Goal: Information Seeking & Learning: Learn about a topic

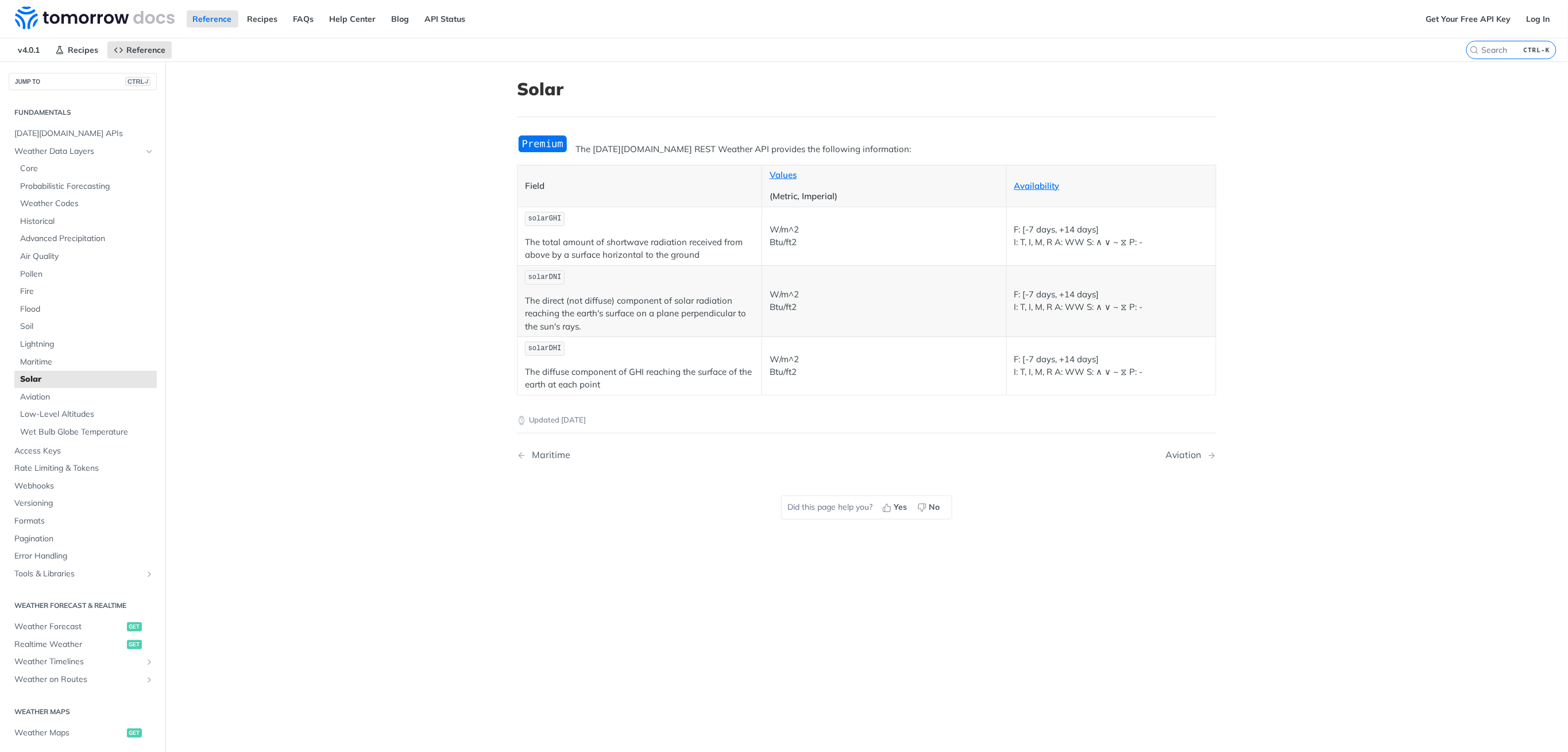
click at [318, 261] on main "JUMP TO CTRL-/ Fundamentals Tomorrow.io APIs Weather Data Layers Core Probabili…" at bounding box center [784, 437] width 1568 height 752
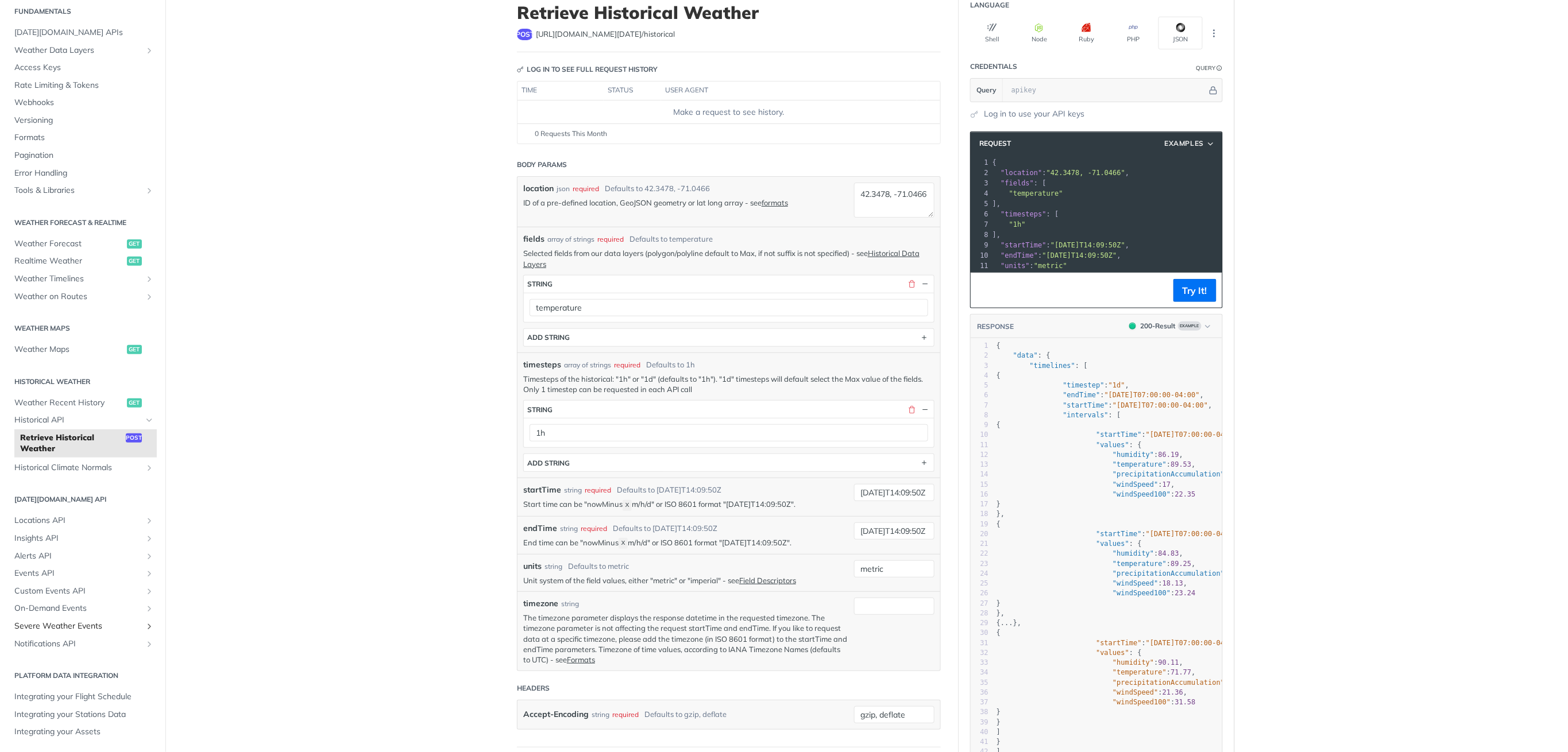
scroll to position [41, 0]
click at [53, 421] on span "Historical API" at bounding box center [78, 420] width 127 height 11
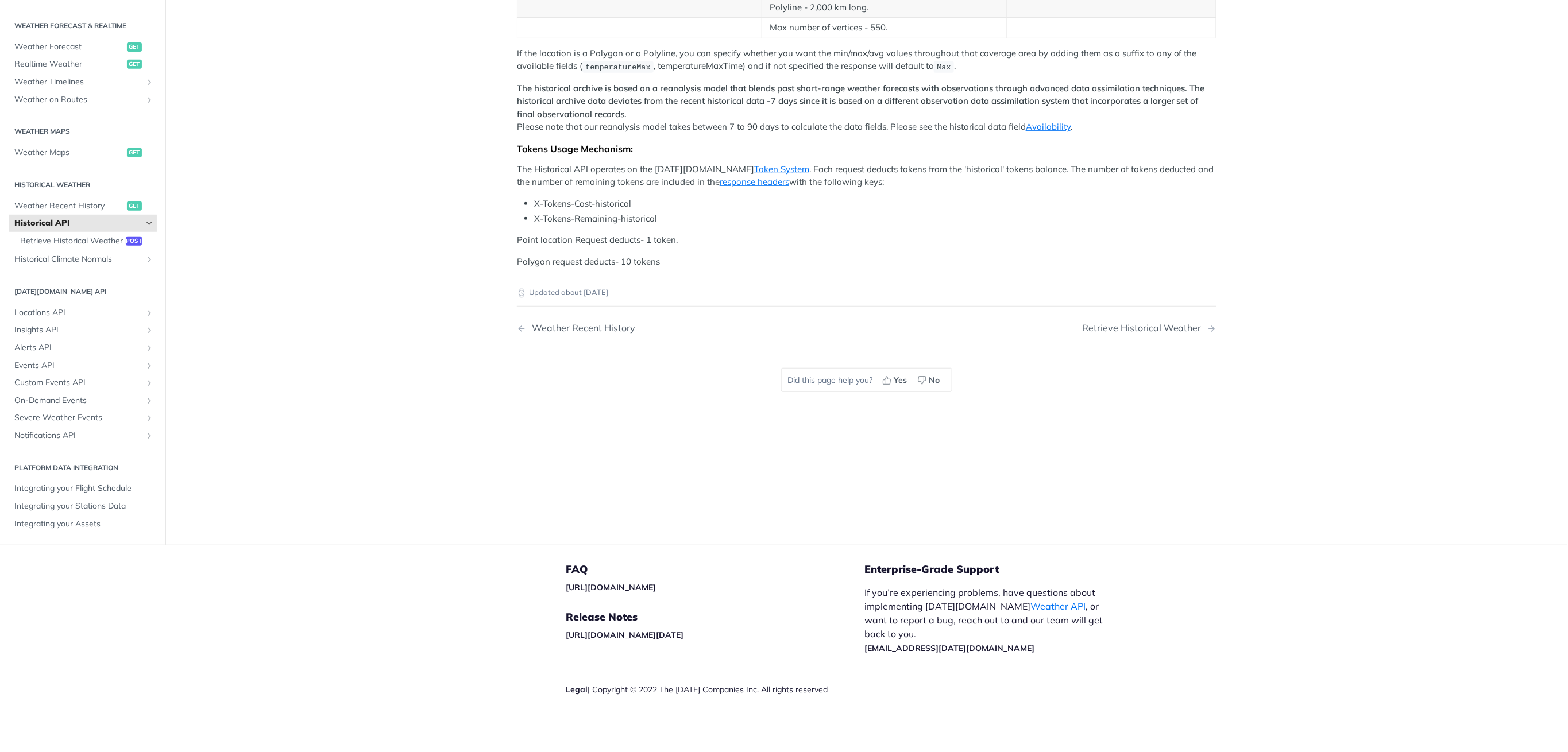
scroll to position [436, 0]
click at [1164, 334] on div "Retrieve Historical Weather" at bounding box center [1145, 328] width 126 height 11
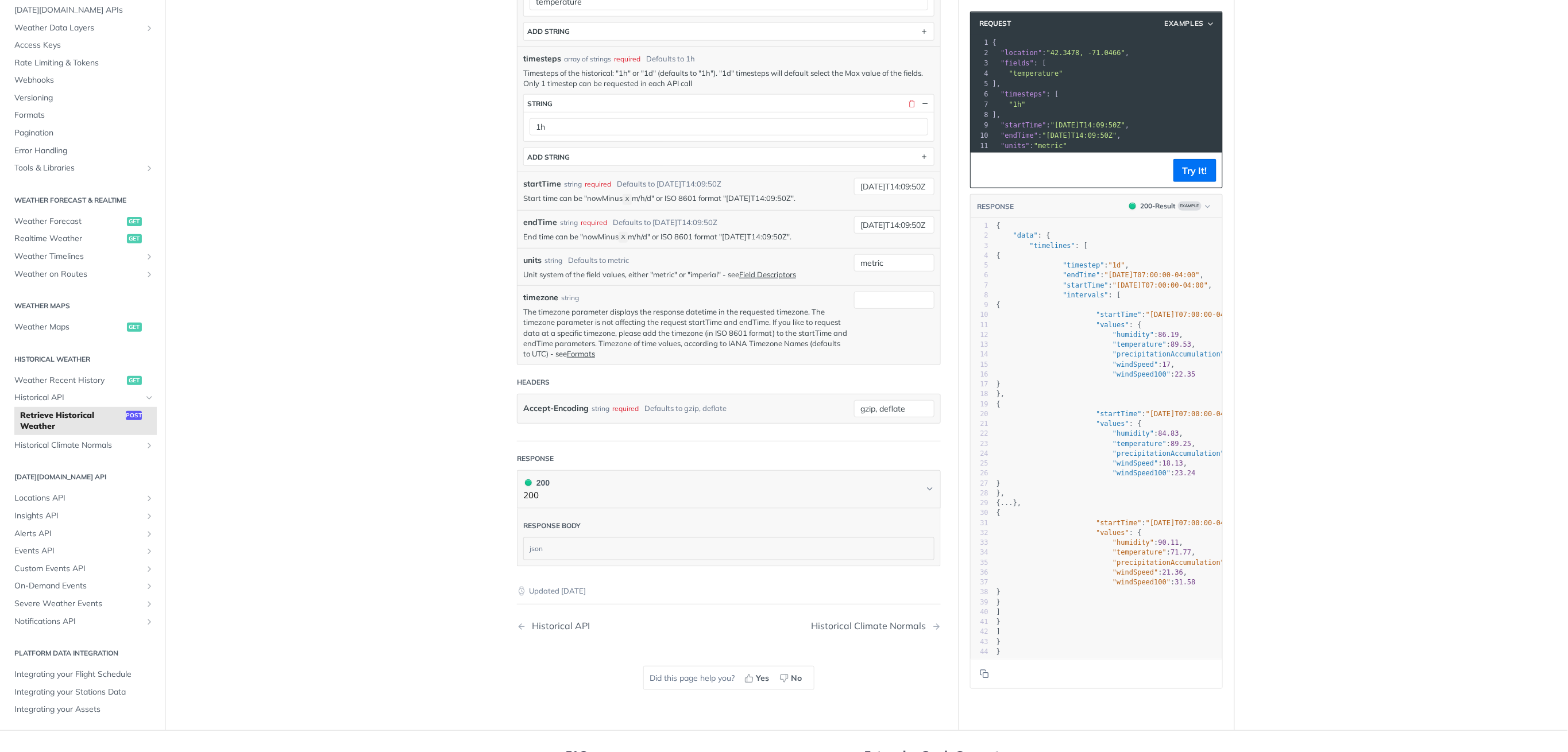
scroll to position [460, 0]
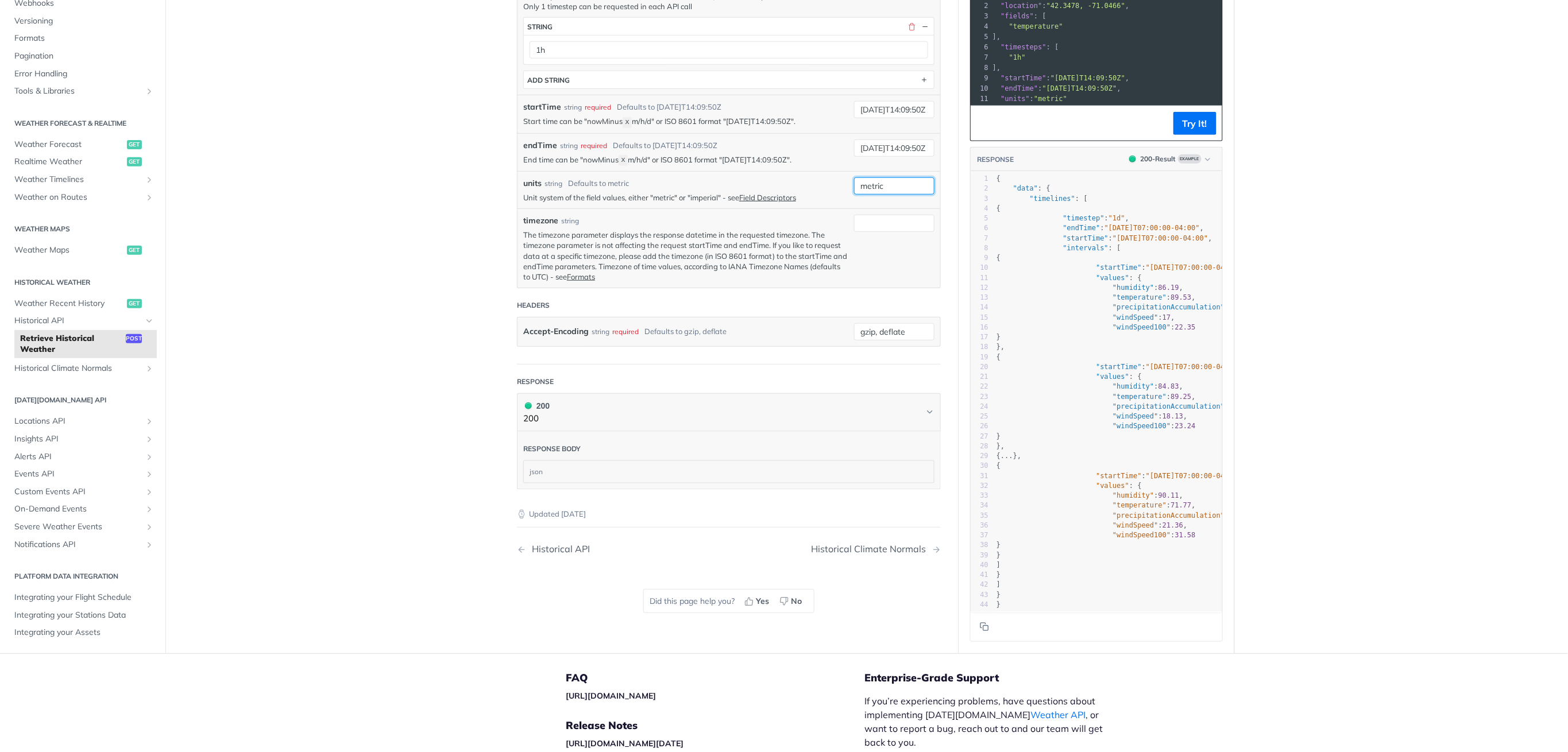
drag, startPoint x: 883, startPoint y: 186, endPoint x: 832, endPoint y: 190, distance: 51.2
click at [832, 190] on div "units string Defaults to metric Unit system of the field values, either "metric…" at bounding box center [729, 189] width 423 height 37
click at [400, 236] on main "JUMP TO CTRL-/ Fundamentals Tomorrow.io APIs Weather Data Layers Core Probabili…" at bounding box center [784, 128] width 1568 height 1052
click at [66, 180] on span "Weather Timelines" at bounding box center [78, 180] width 127 height 11
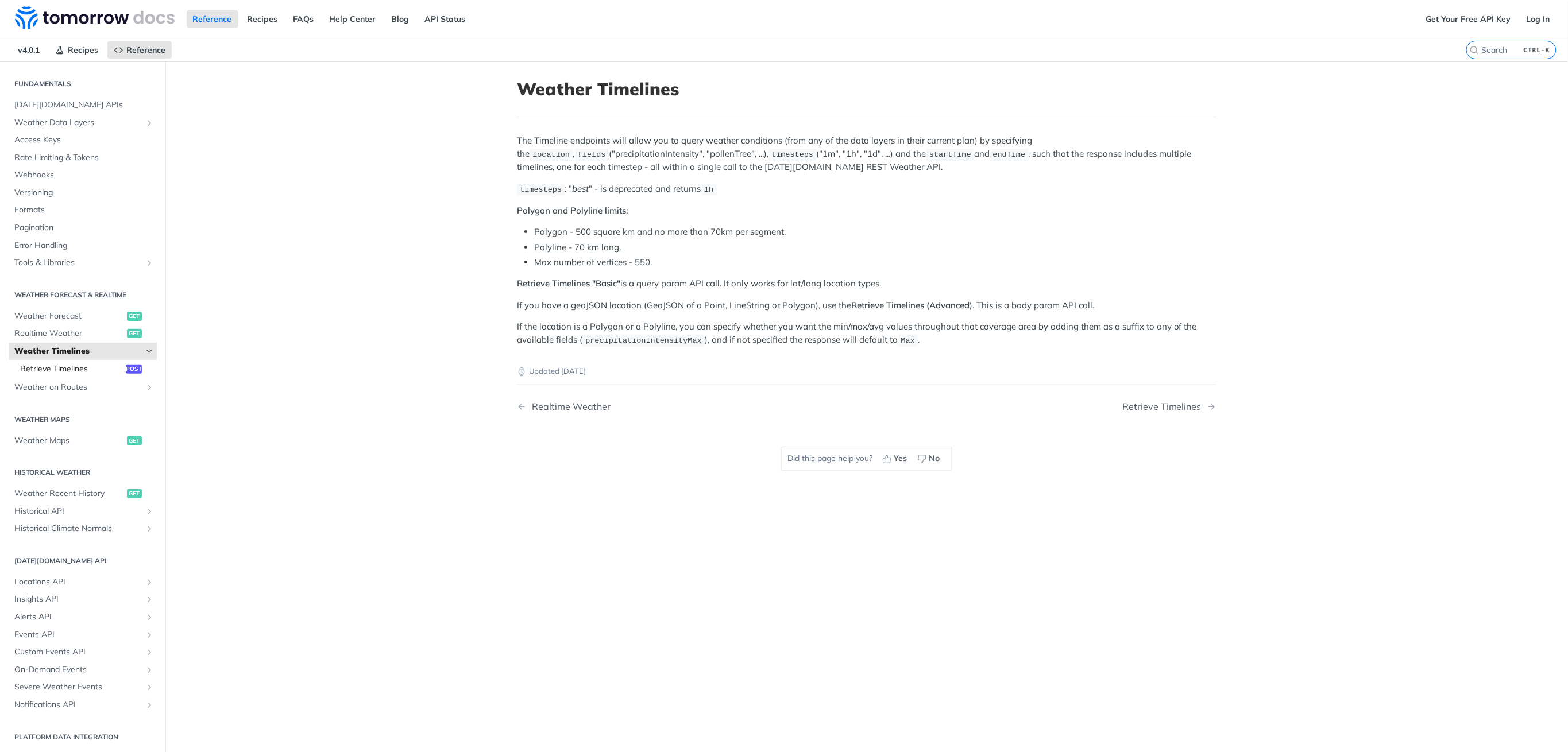
click at [66, 367] on span "Retrieve Timelines" at bounding box center [71, 369] width 102 height 11
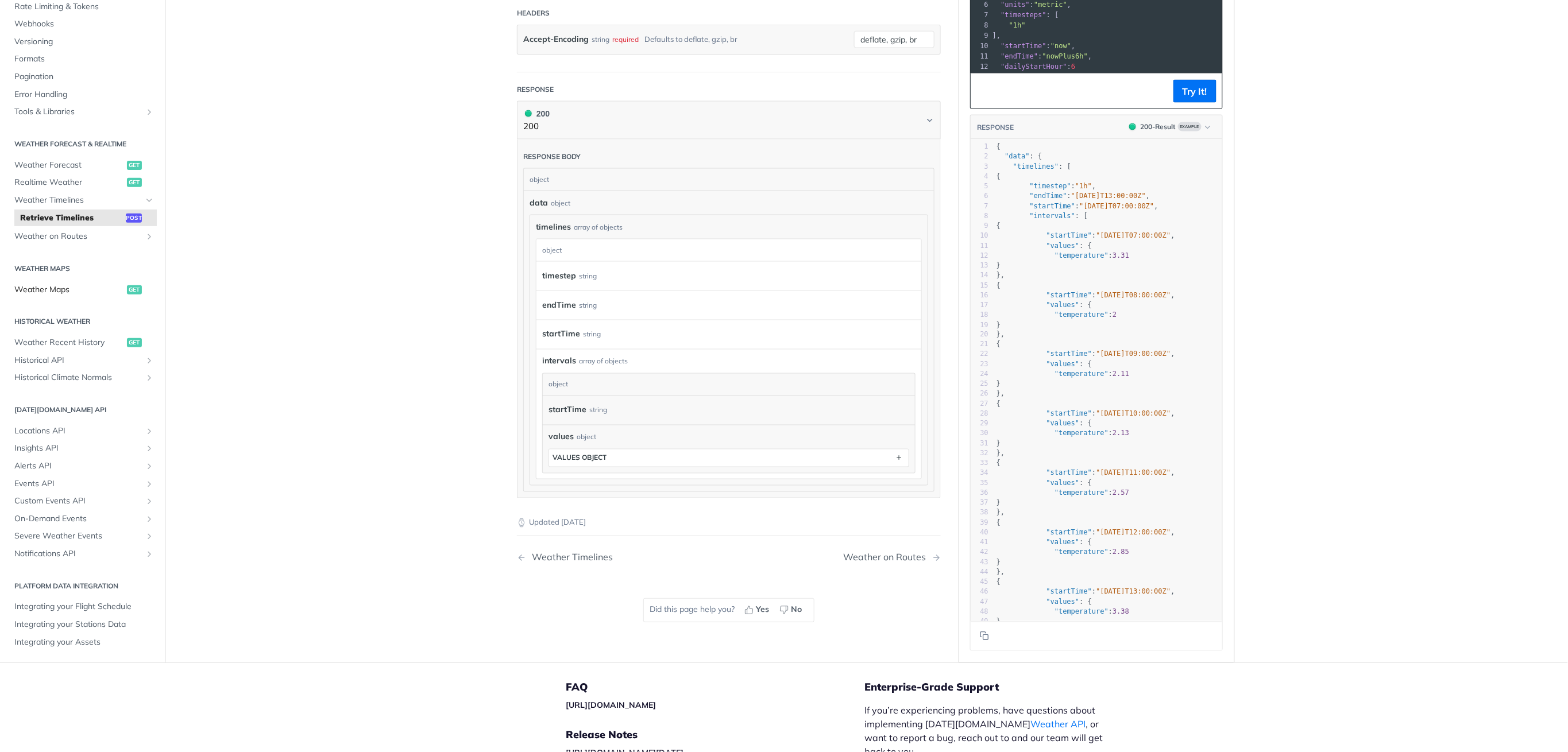
scroll to position [919, 0]
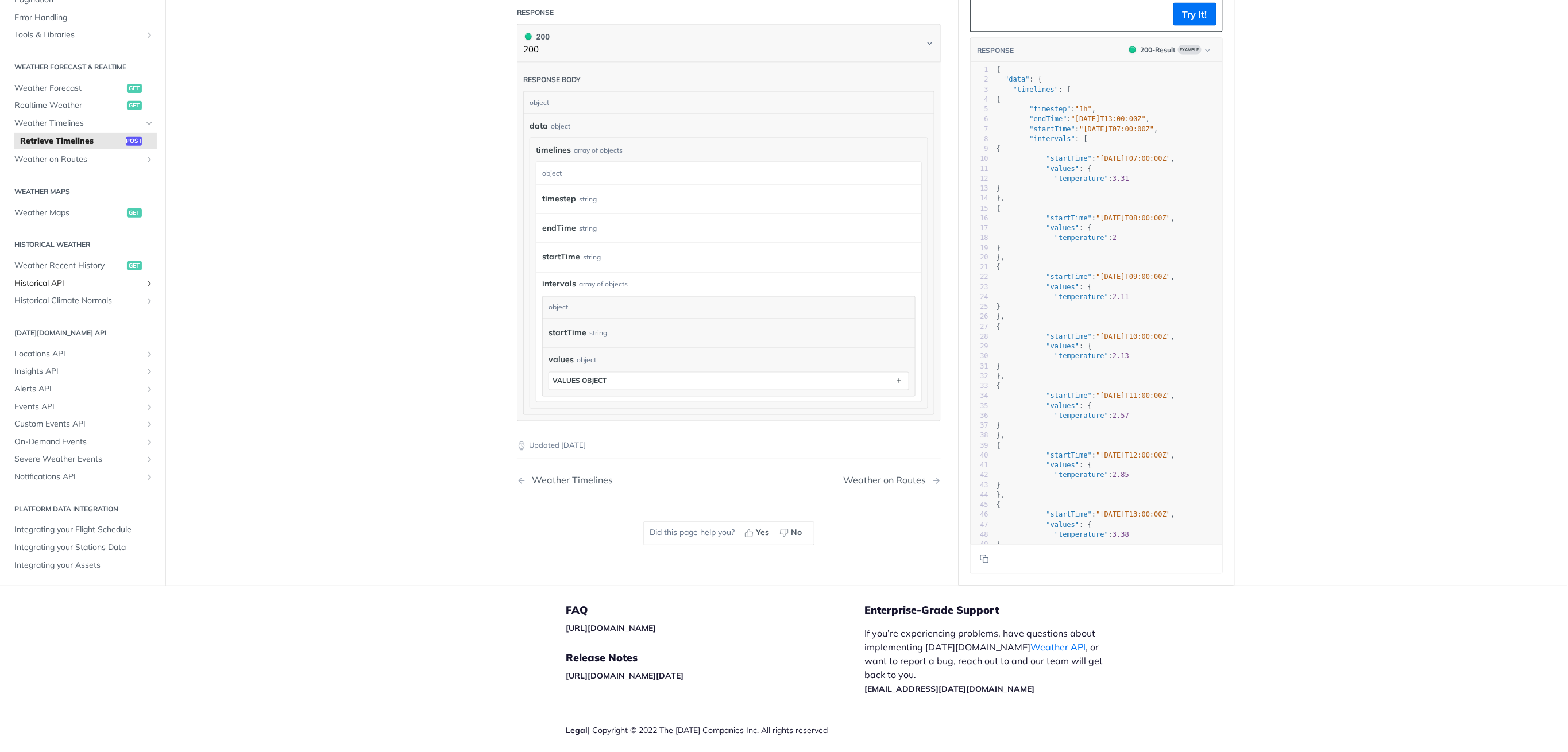
click at [83, 289] on span "Historical API" at bounding box center [78, 283] width 127 height 11
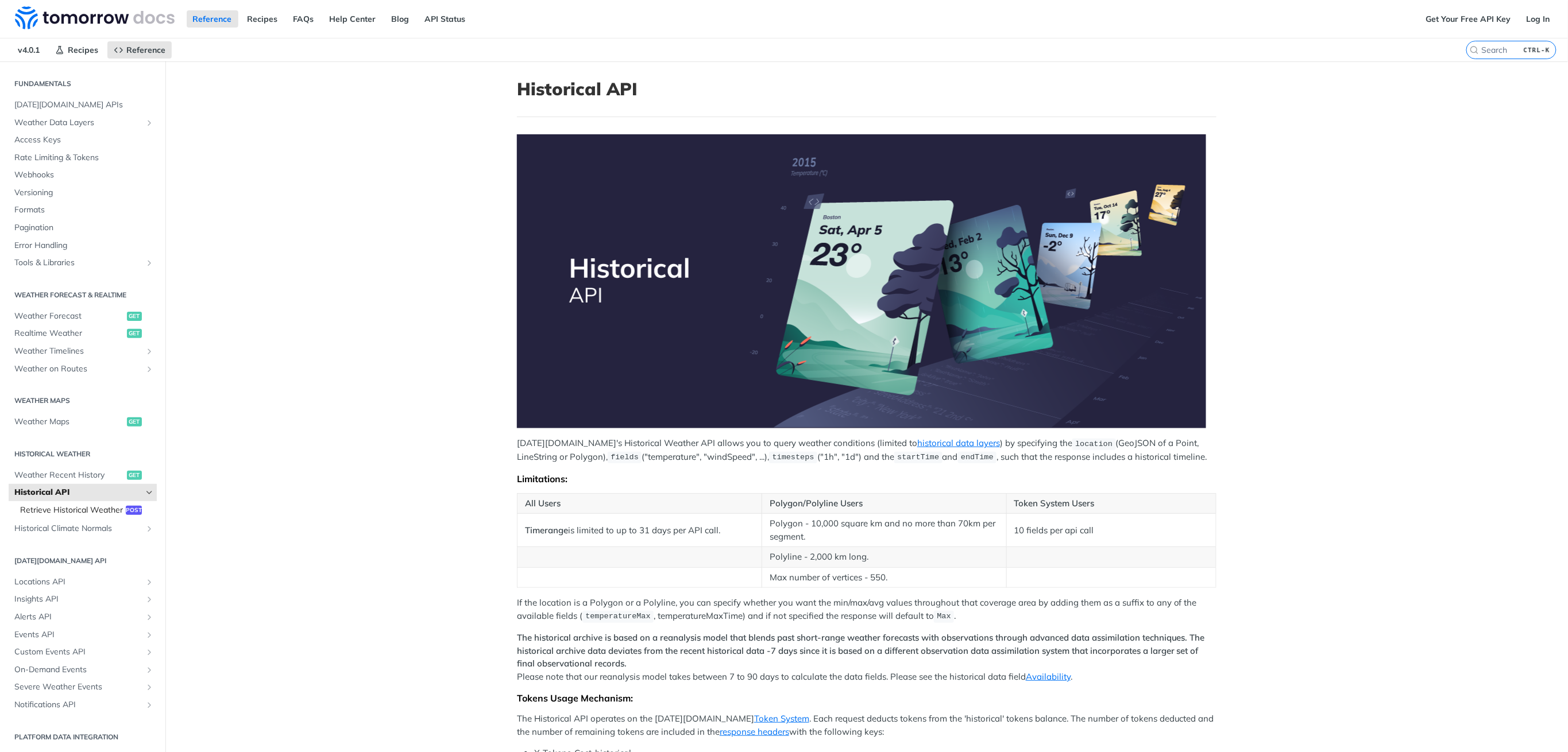
click at [72, 506] on span "Retrieve Historical Weather" at bounding box center [71, 510] width 102 height 11
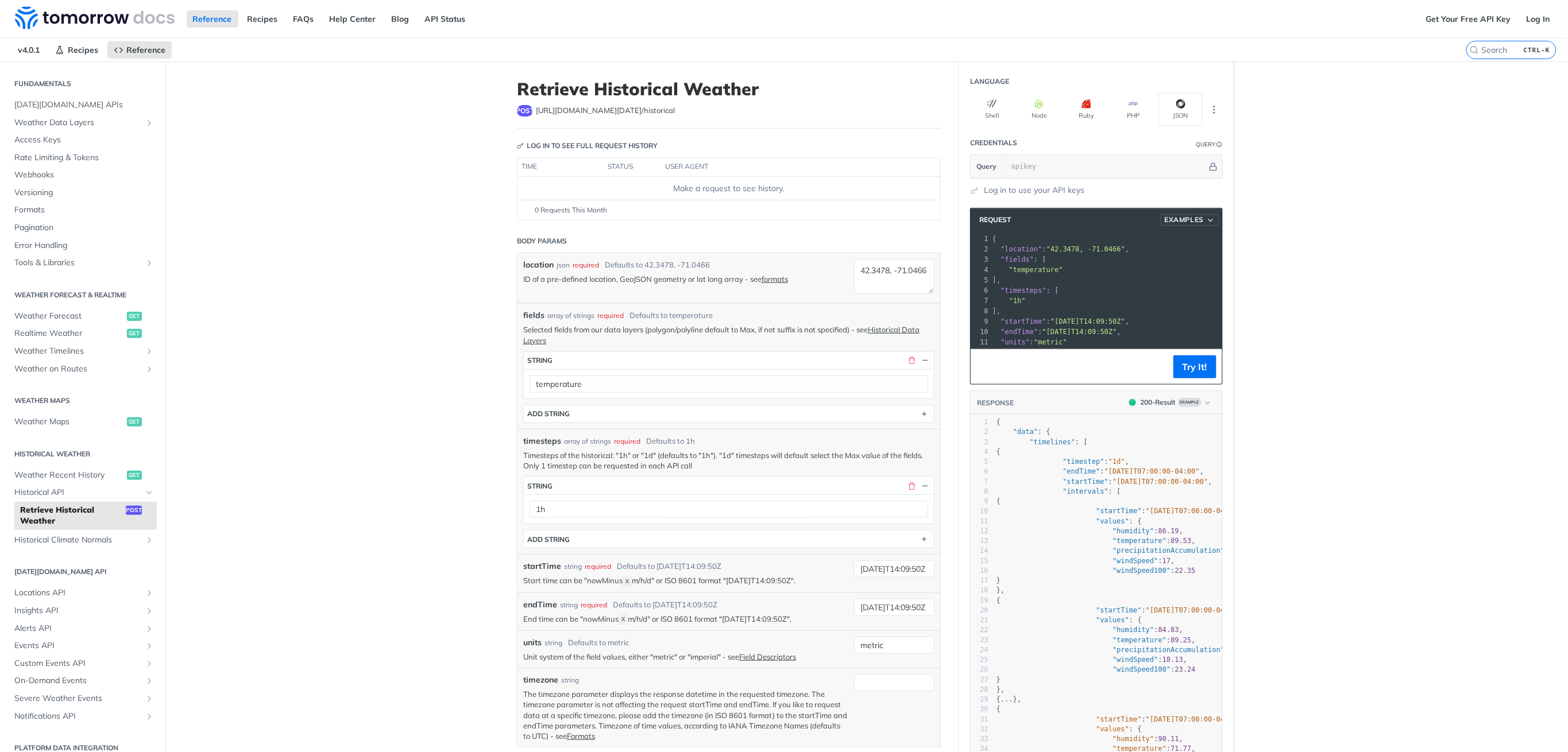
click at [1198, 217] on span "Examples" at bounding box center [1184, 220] width 40 height 10
click at [1149, 241] on span "Request Example" at bounding box center [1139, 241] width 65 height 12
type input "string"
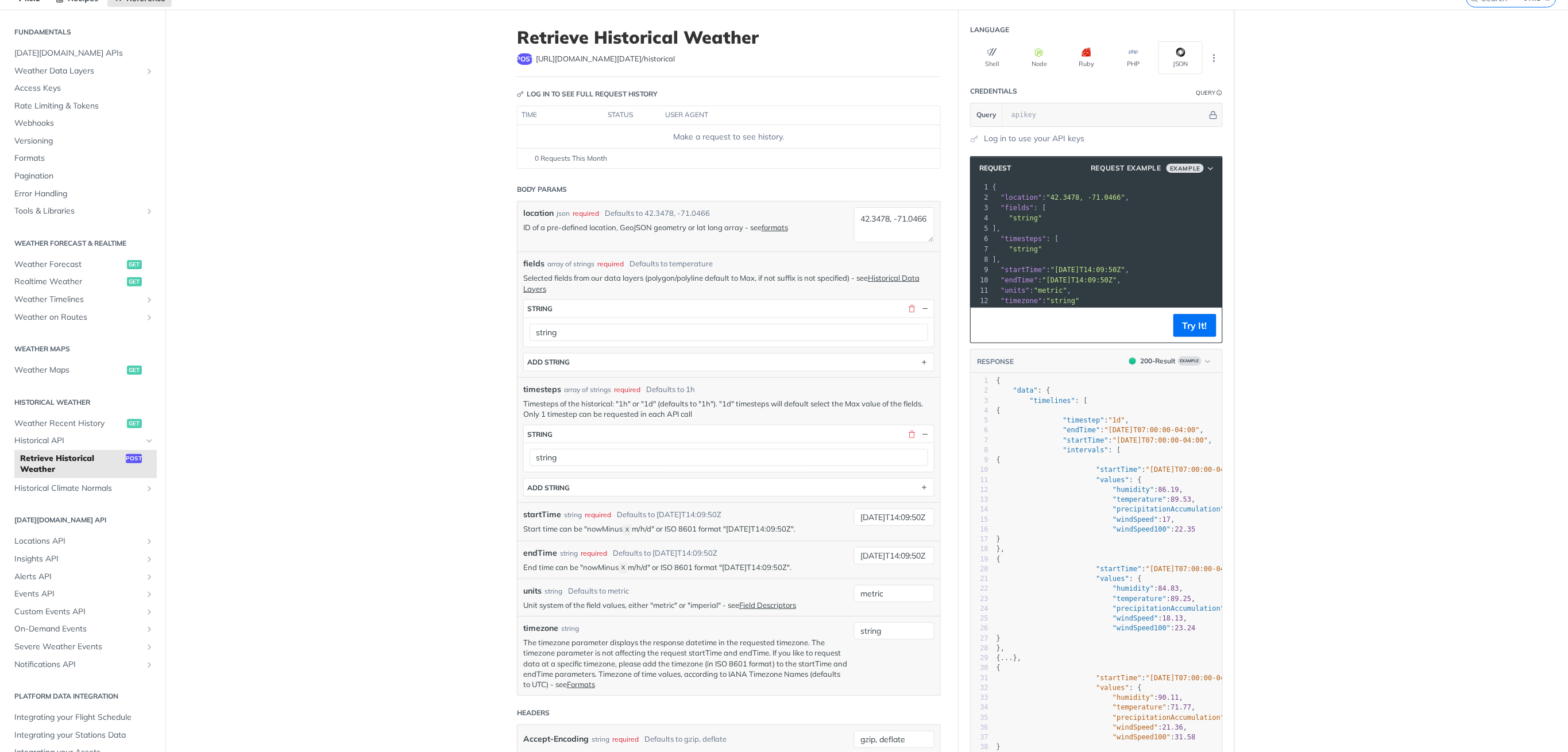
scroll to position [77, 0]
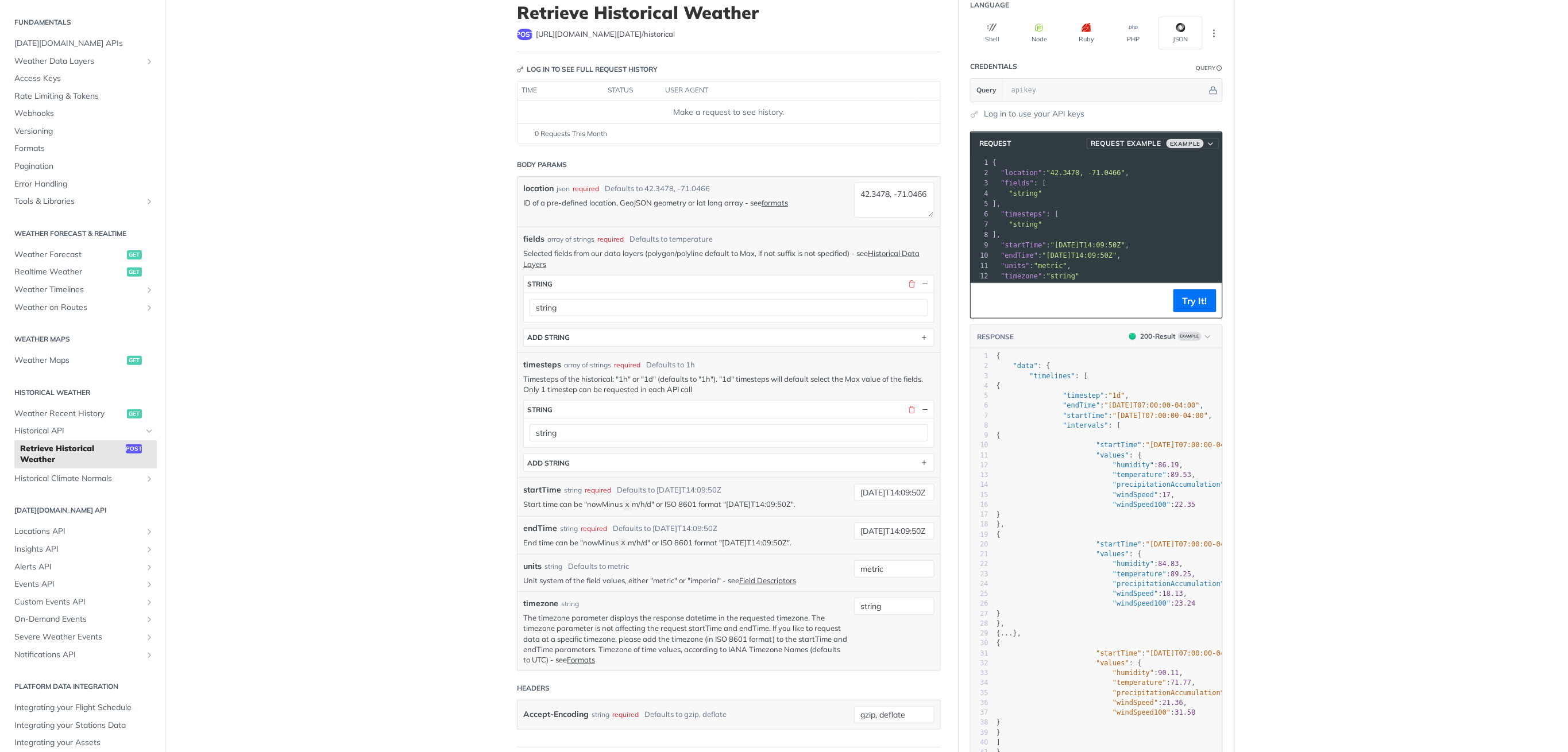
click at [1124, 143] on span "Request Example" at bounding box center [1126, 143] width 71 height 10
click at [1144, 165] on span "Request Example" at bounding box center [1142, 163] width 65 height 12
click at [997, 141] on span "Request" at bounding box center [992, 143] width 37 height 10
click at [1206, 141] on icon "button" at bounding box center [1211, 143] width 9 height 8
click at [1197, 161] on div "Request Example" at bounding box center [1160, 163] width 102 height 12
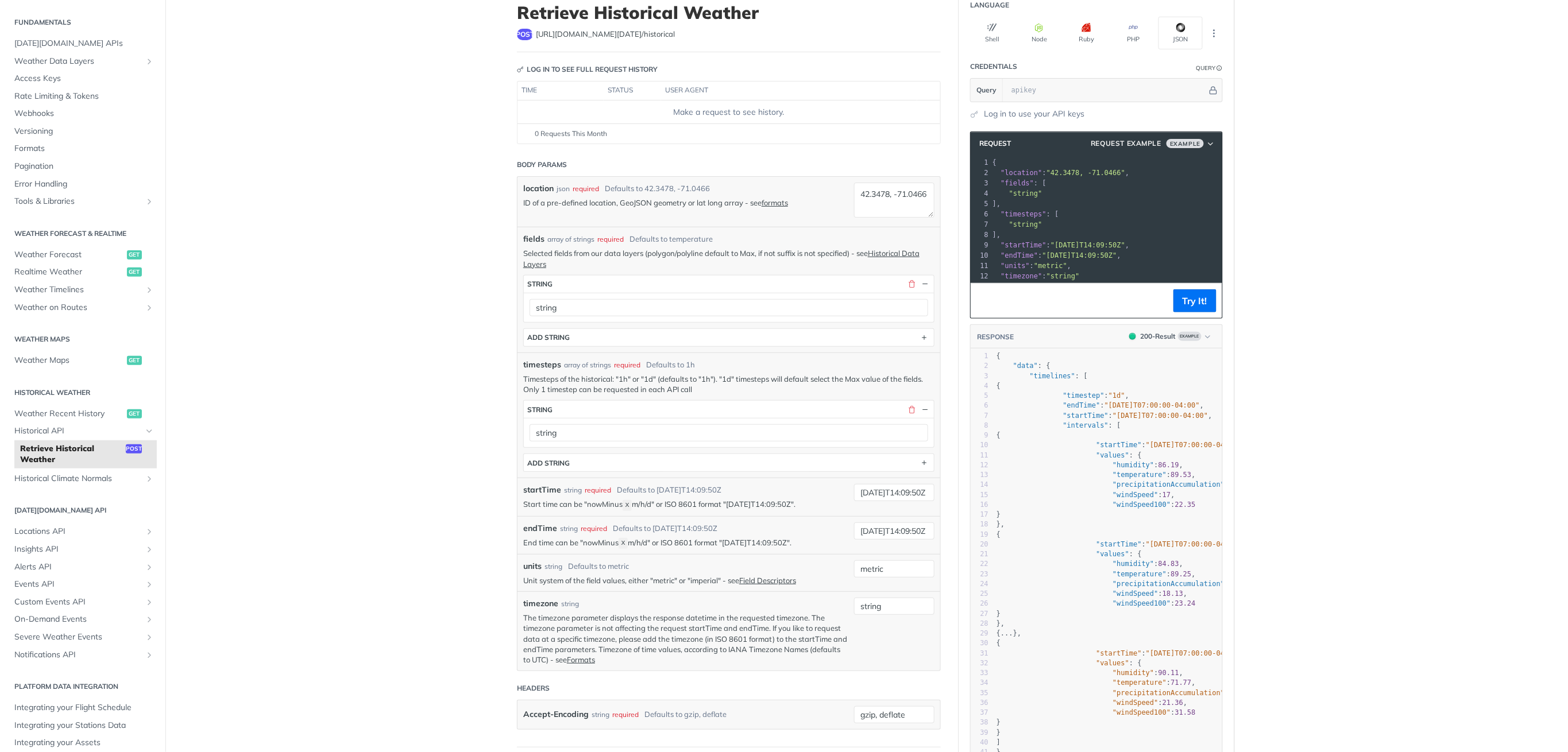
click at [1243, 266] on main "JUMP TO CTRL-/ Fundamentals Tomorrow.io APIs Weather Data Layers Core Probabili…" at bounding box center [784, 511] width 1568 height 1052
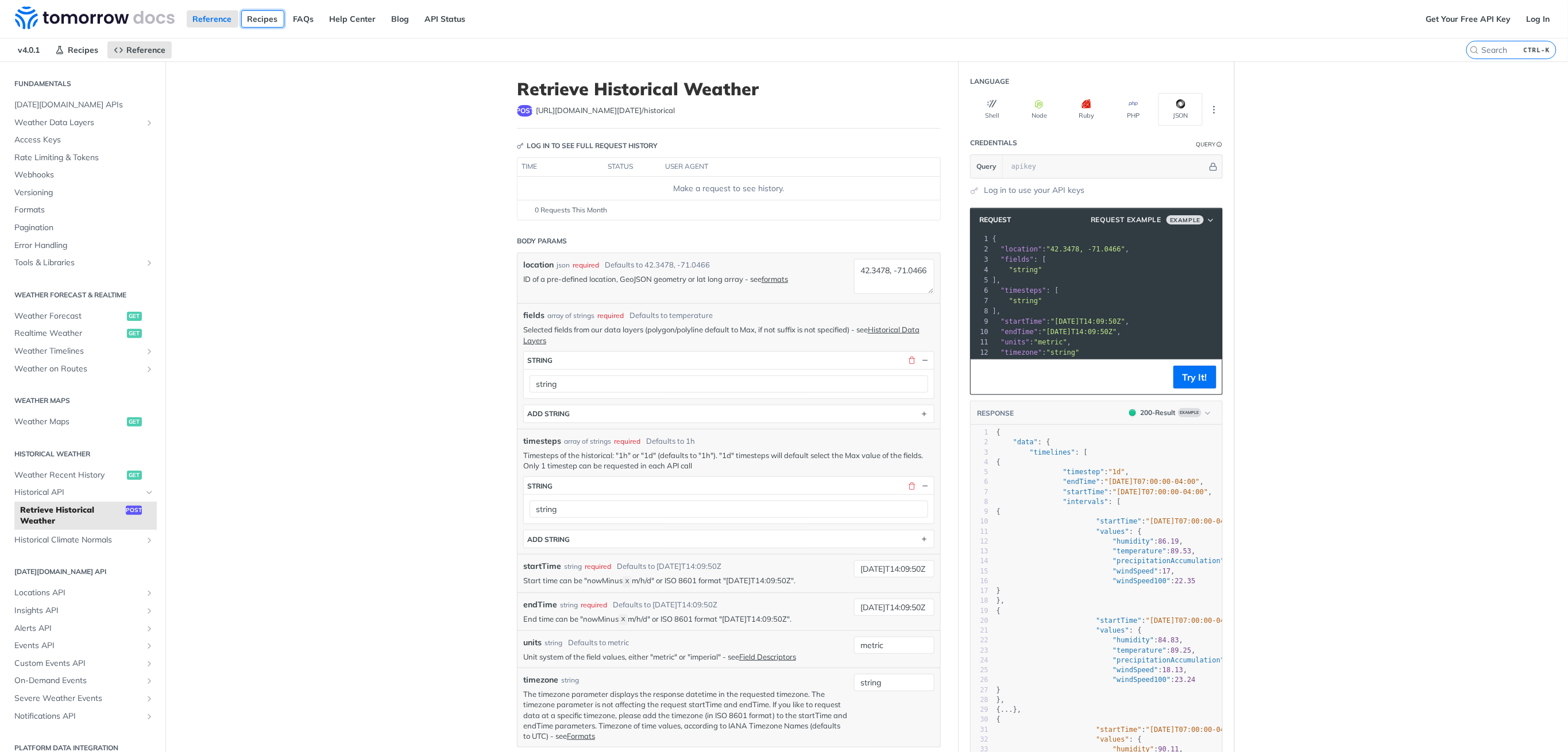
click at [269, 19] on link "Recipes" at bounding box center [262, 18] width 43 height 18
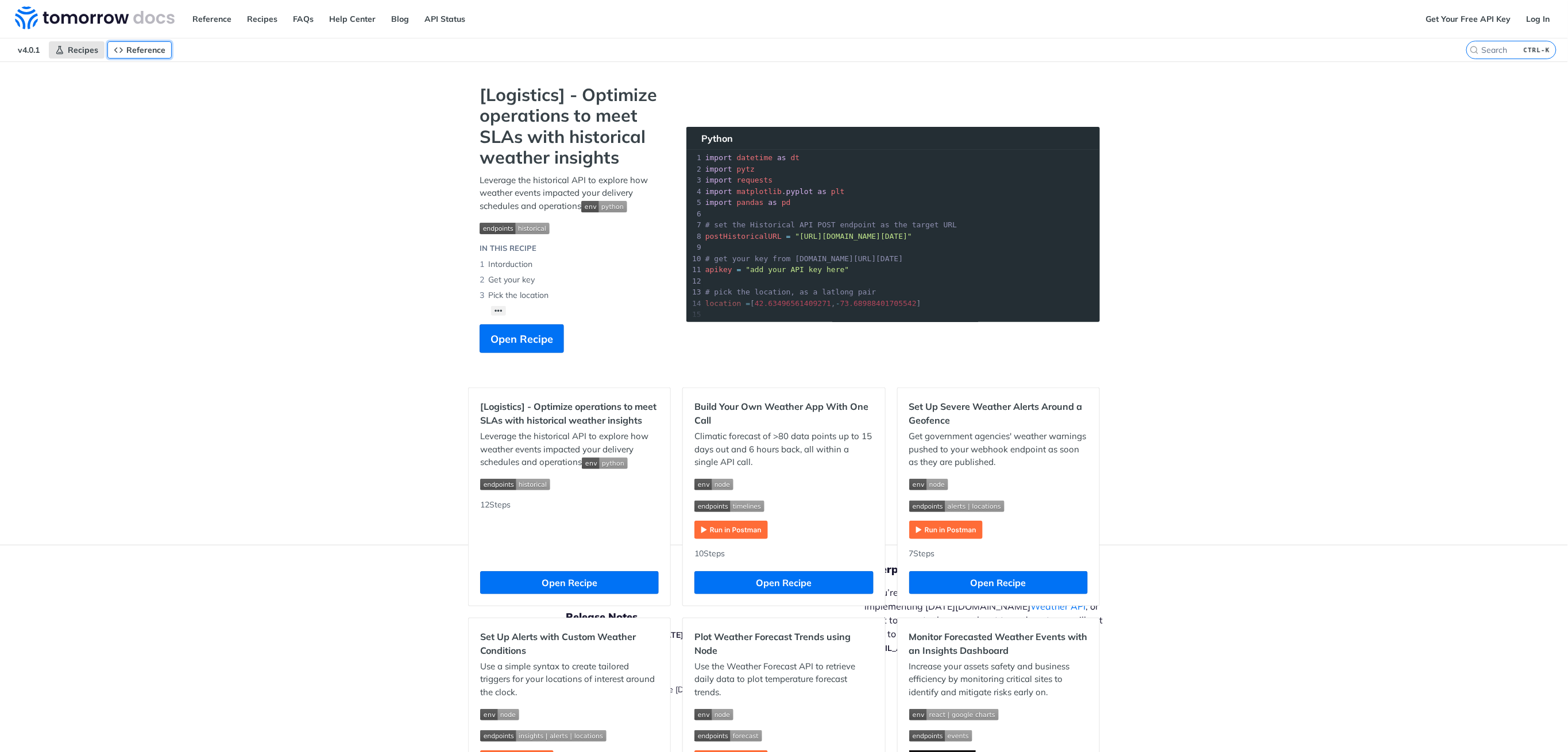
click at [145, 51] on span "Reference" at bounding box center [146, 50] width 39 height 10
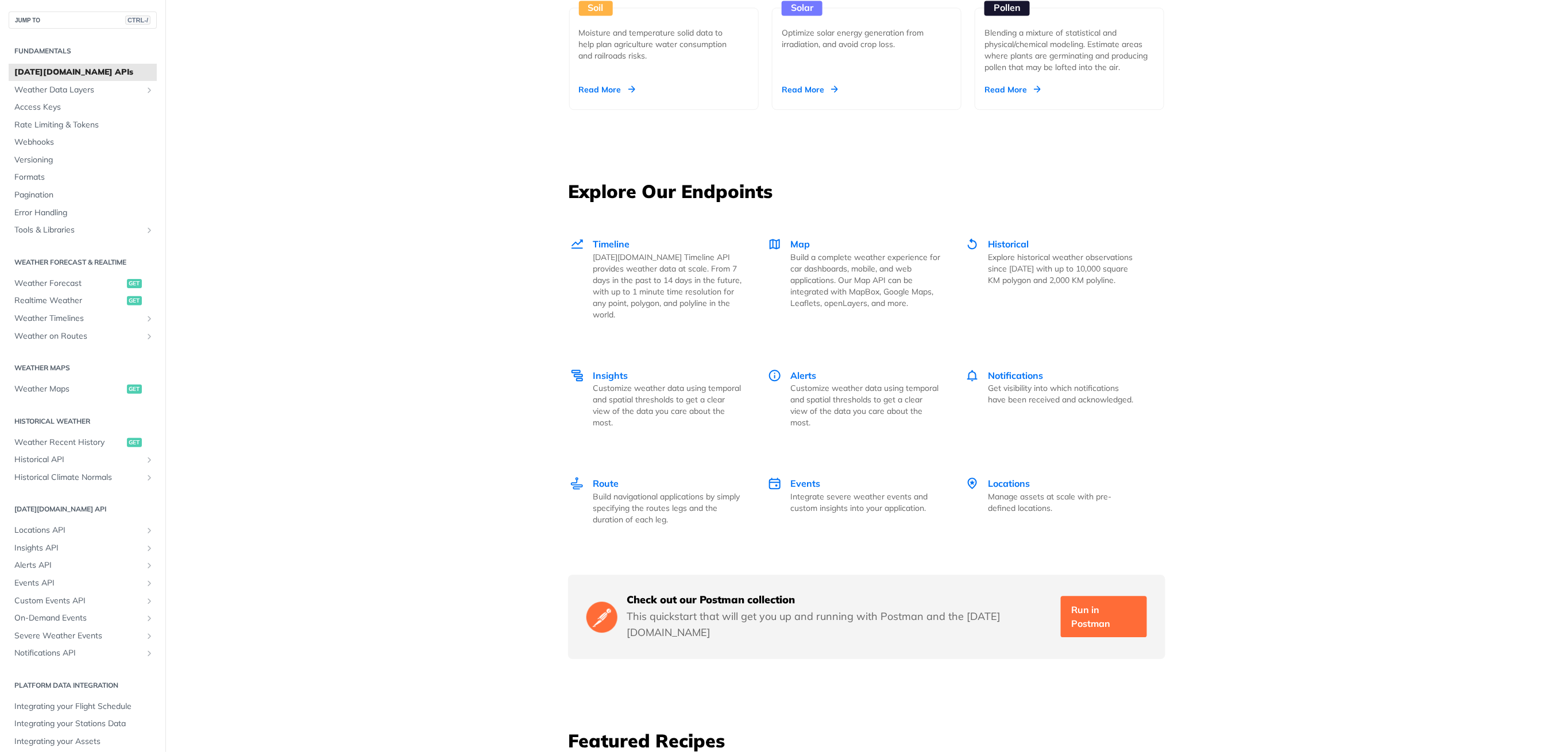
scroll to position [1455, 0]
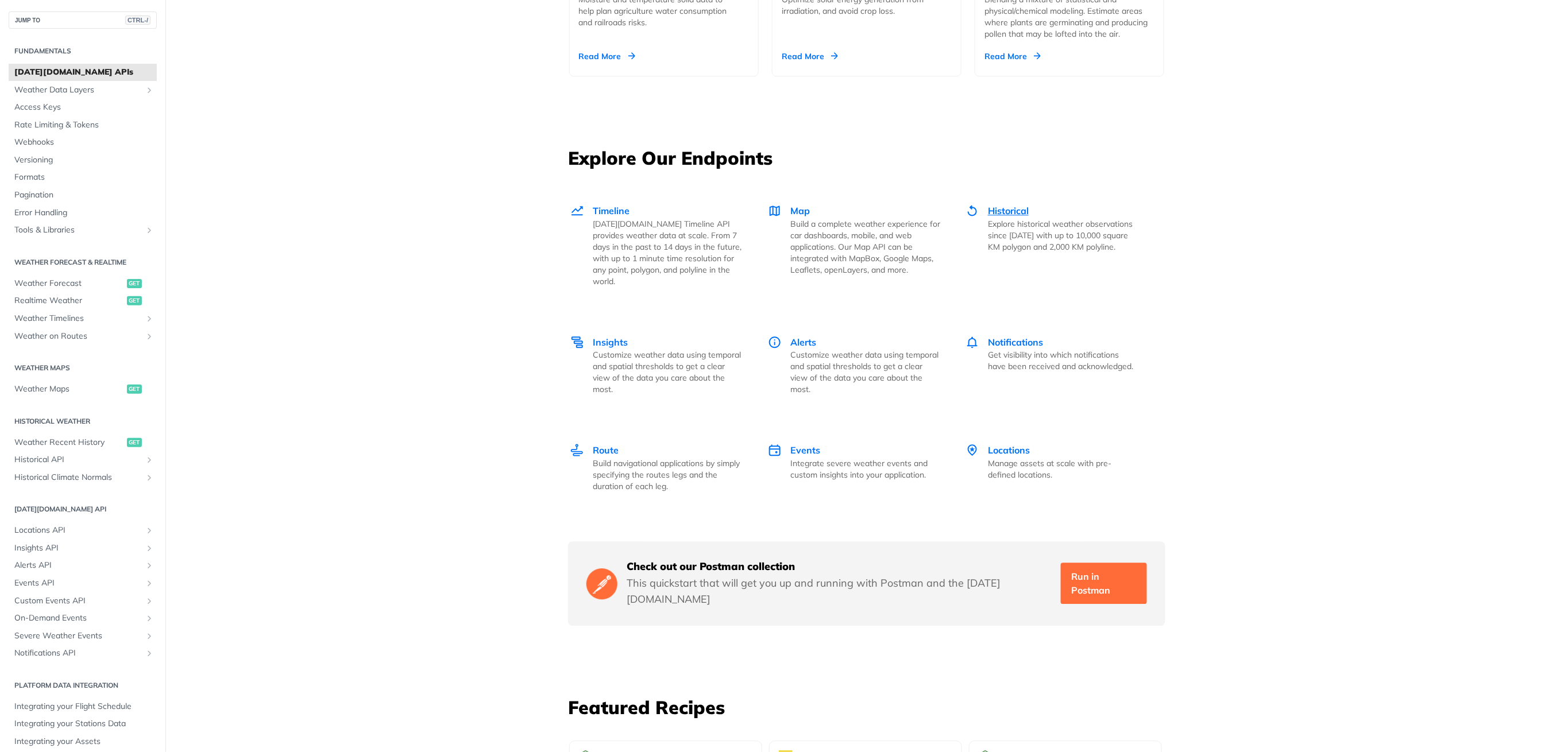
click at [997, 211] on span "Historical" at bounding box center [1009, 210] width 41 height 11
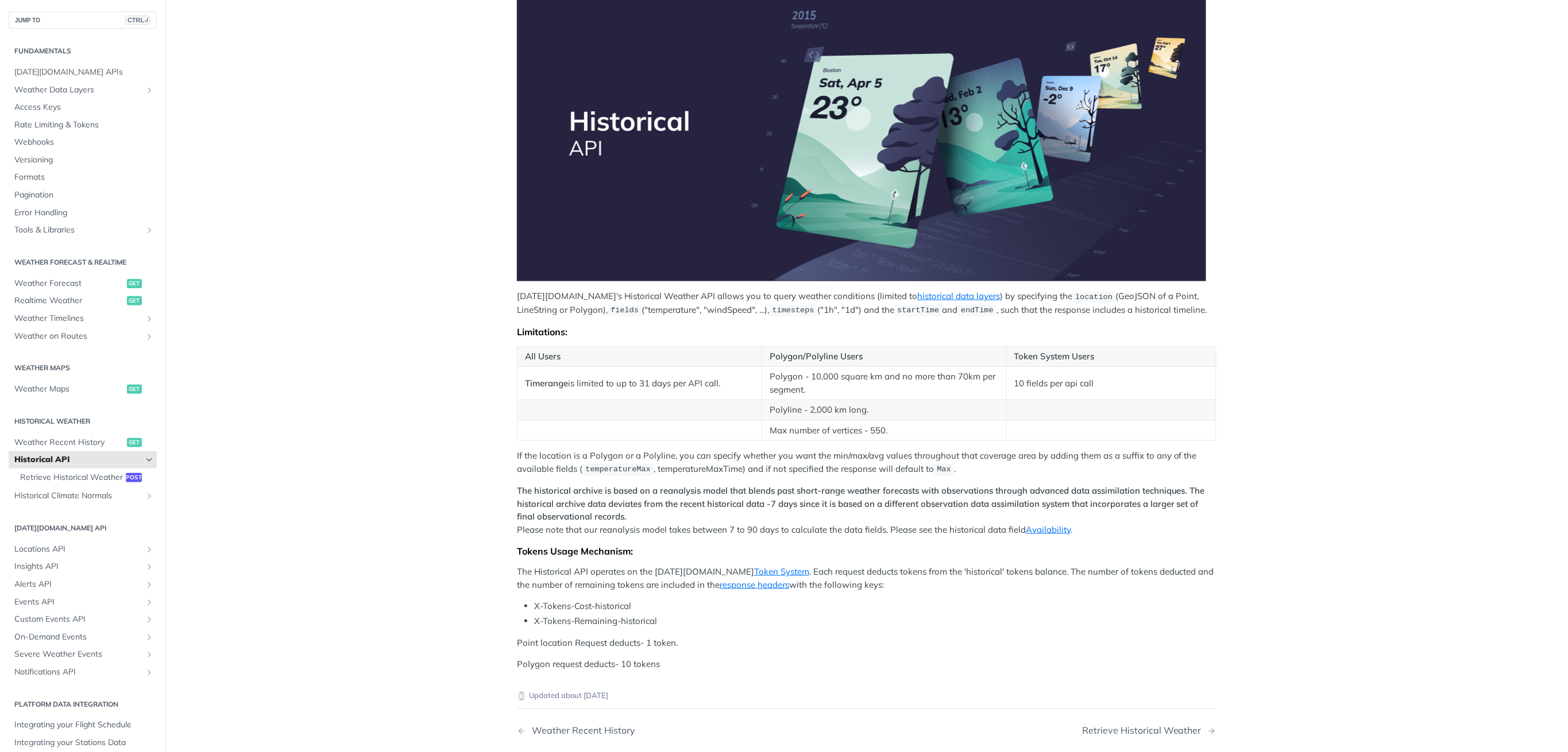
scroll to position [306, 0]
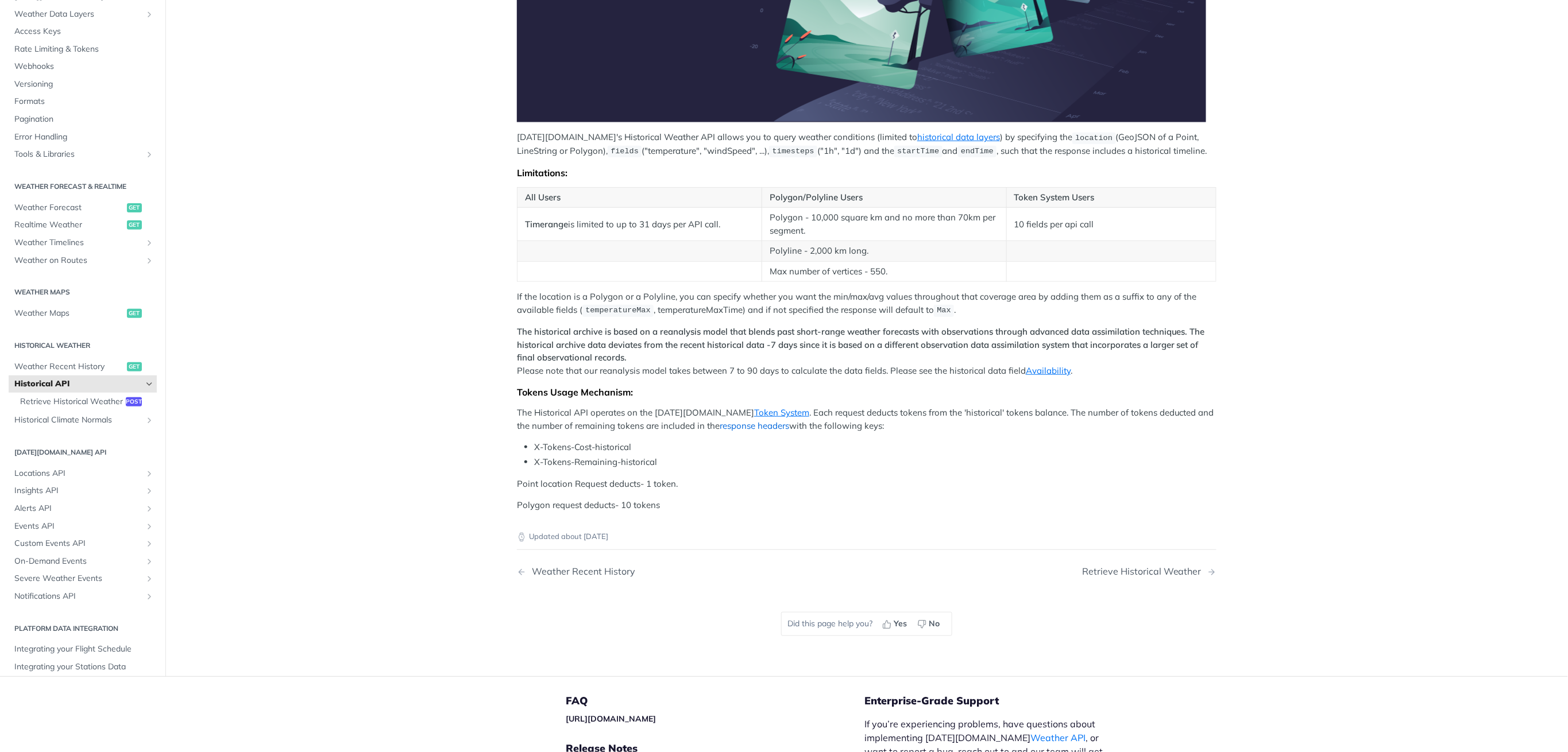
click at [720, 421] on link "response headers" at bounding box center [754, 426] width 69 height 11
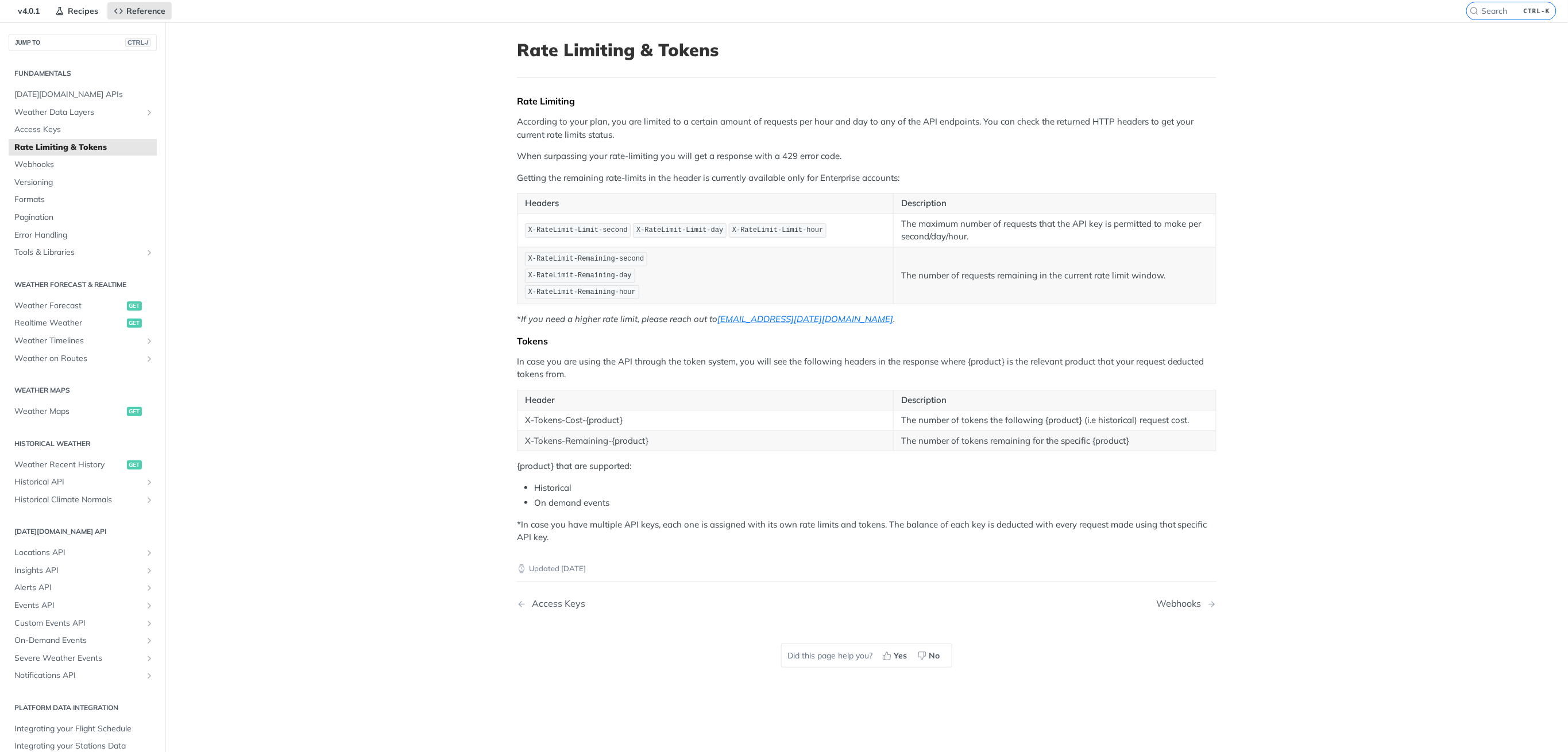
scroll to position [39, 0]
click at [60, 255] on span "Tools & Libraries" at bounding box center [78, 253] width 127 height 11
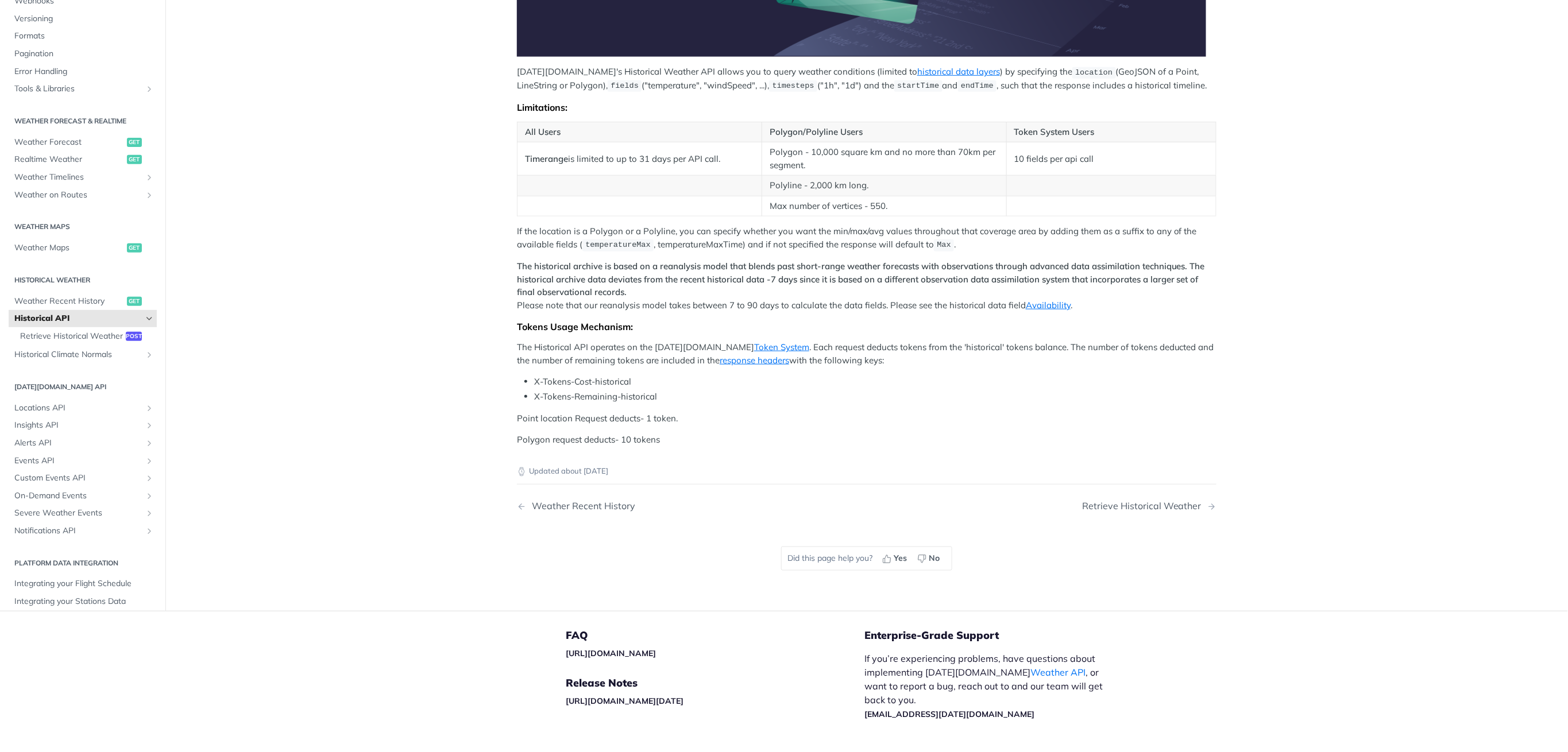
scroll to position [383, 0]
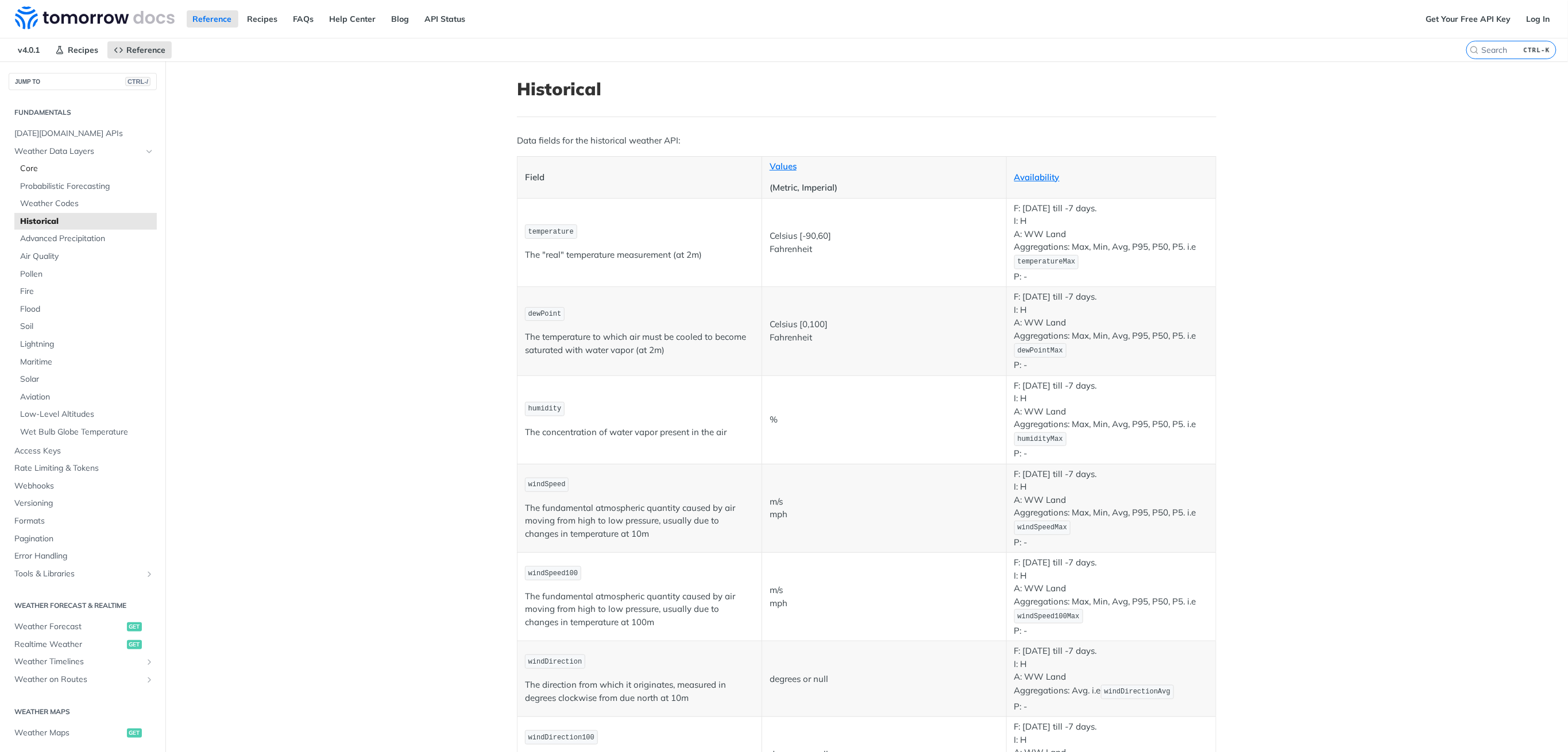
click at [36, 165] on span "Core" at bounding box center [87, 169] width 134 height 11
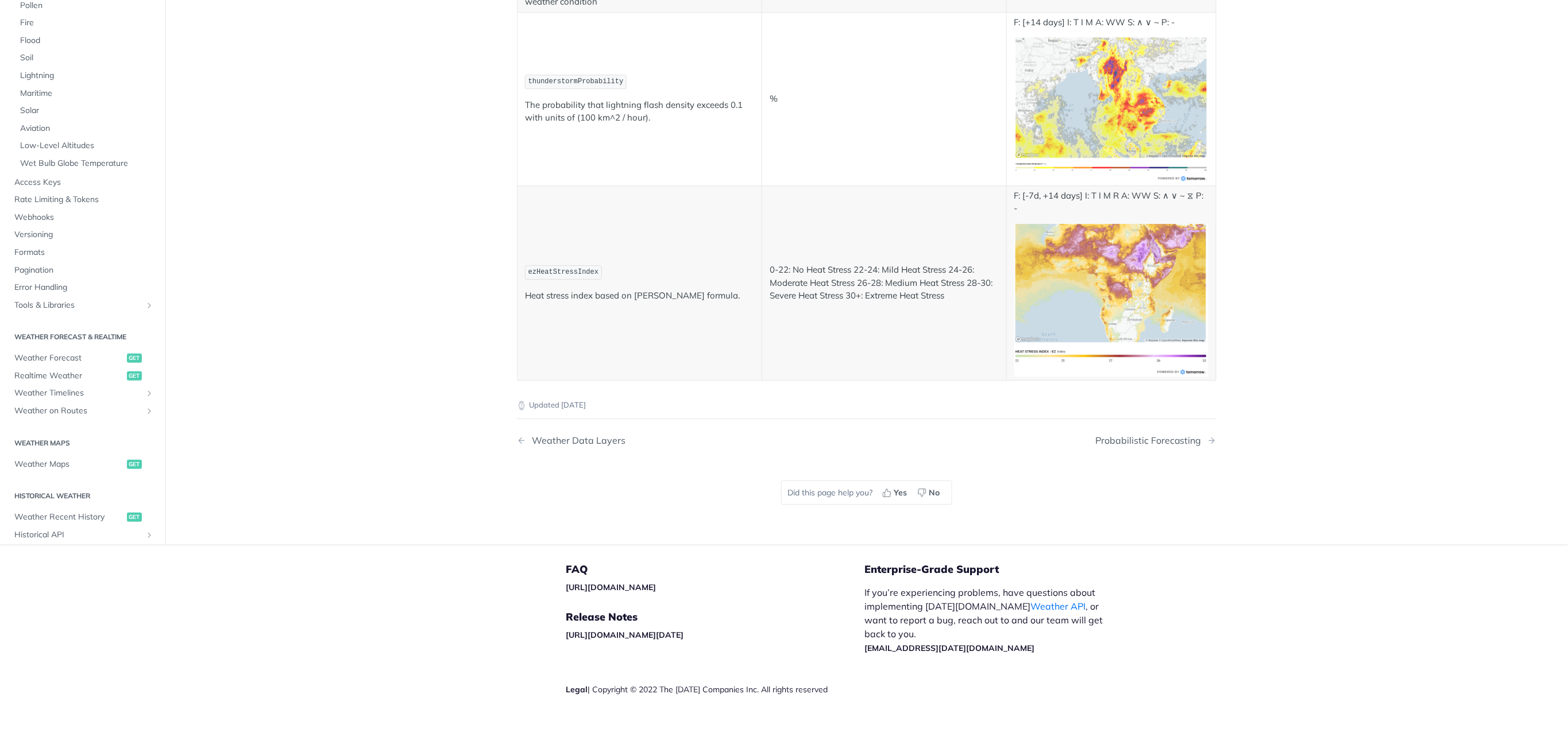
scroll to position [5973, 0]
click at [1132, 447] on div "Probabilistic Forecasting" at bounding box center [1151, 441] width 112 height 11
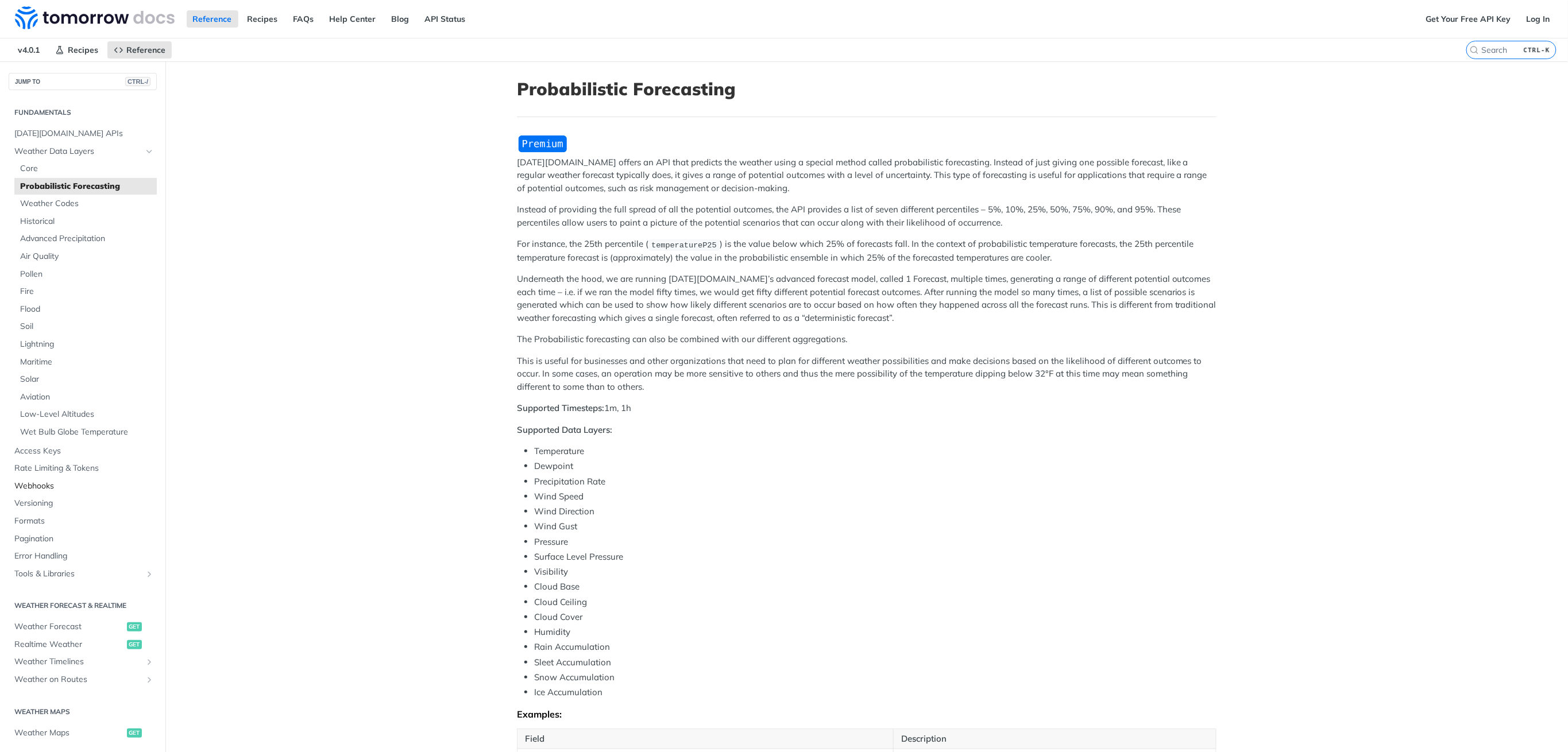
click at [32, 481] on span "Webhooks" at bounding box center [84, 486] width 139 height 11
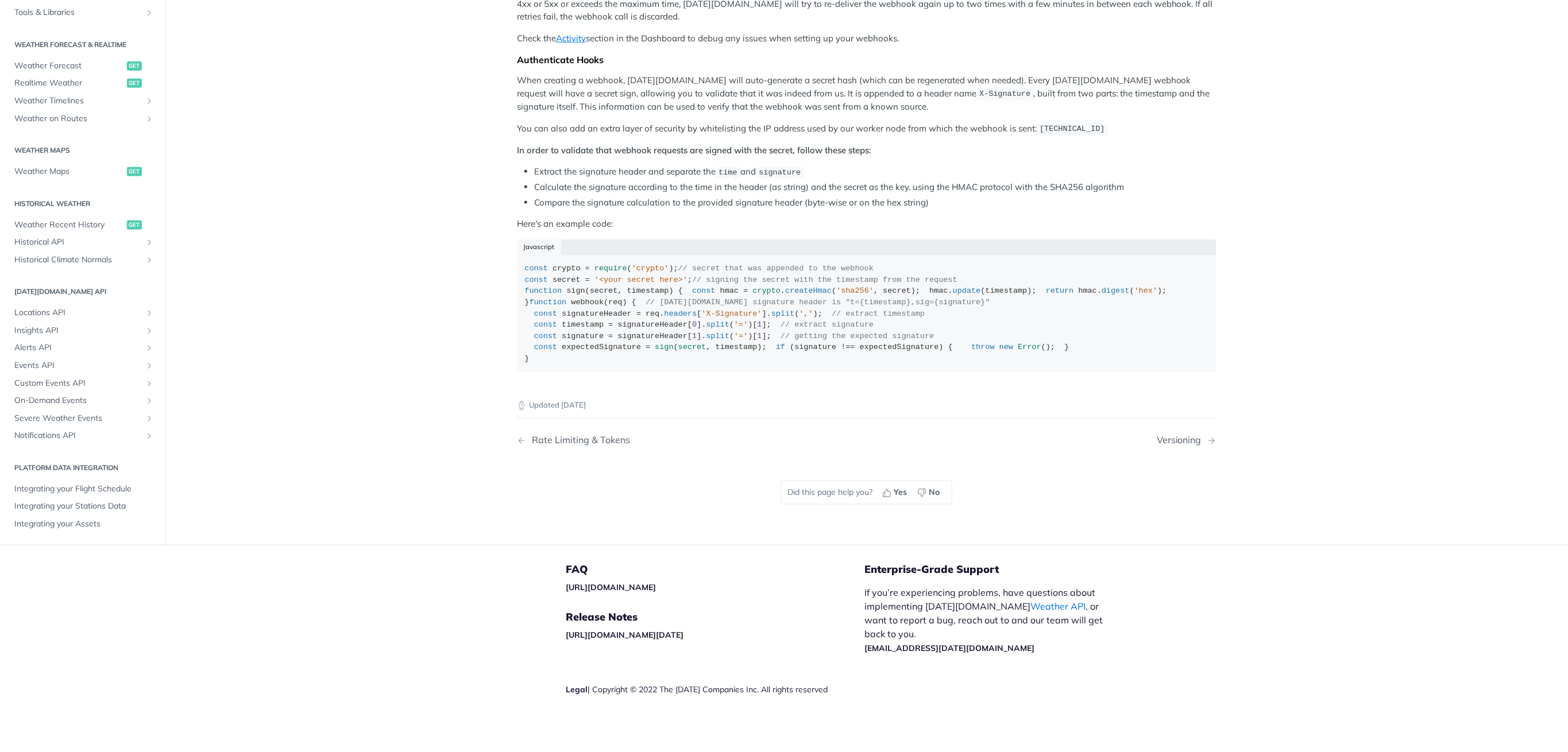
scroll to position [653, 0]
click at [57, 248] on span "Historical API" at bounding box center [78, 242] width 127 height 11
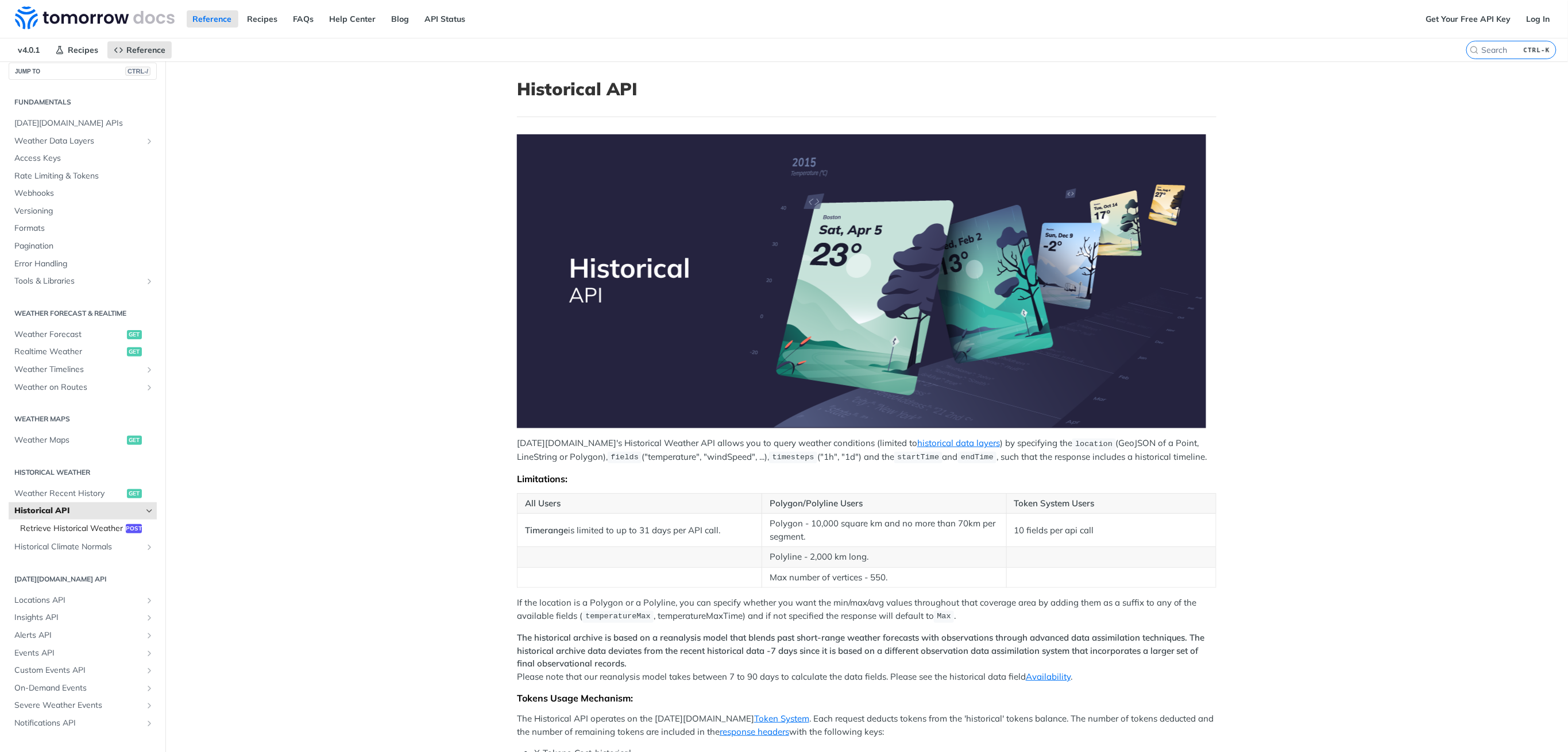
click at [70, 527] on span "Retrieve Historical Weather" at bounding box center [71, 529] width 102 height 11
